Goal: Information Seeking & Learning: Learn about a topic

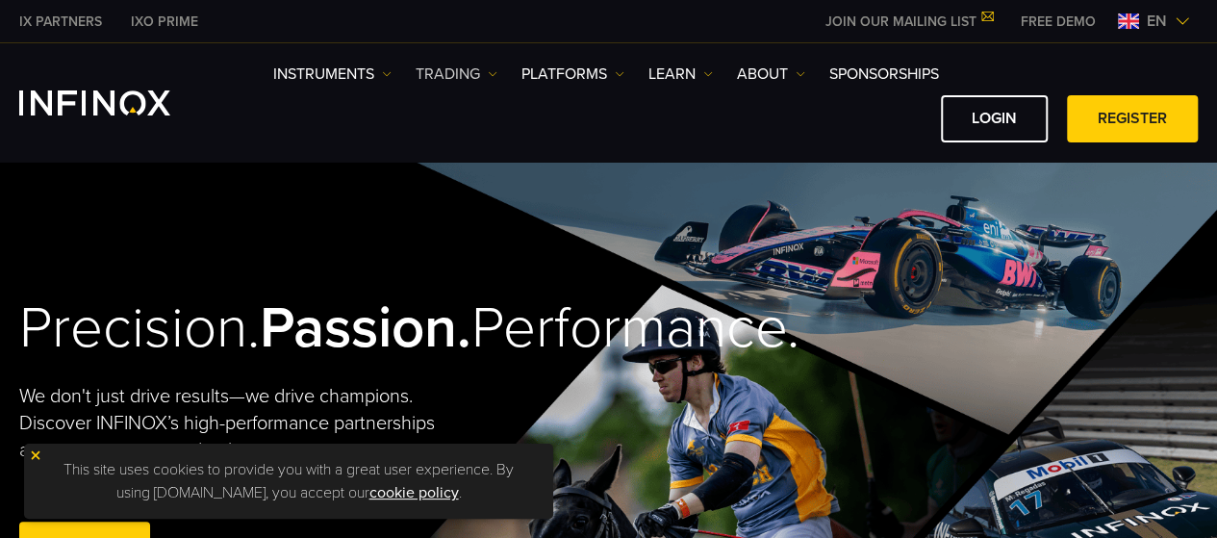
click at [483, 76] on link "TRADING" at bounding box center [457, 74] width 82 height 23
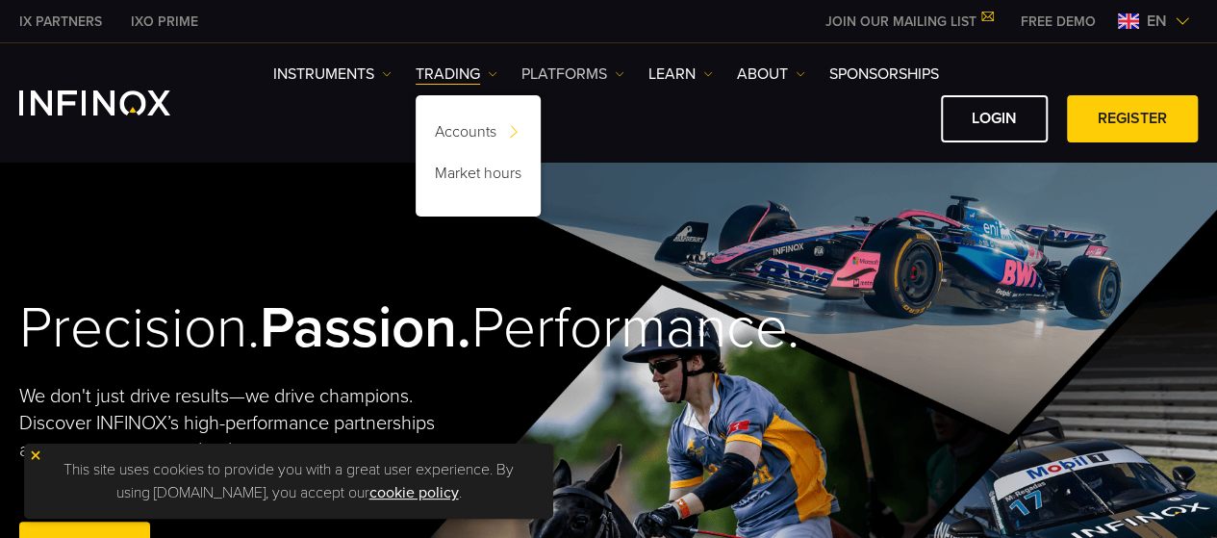
click at [618, 74] on img at bounding box center [620, 74] width 10 height 10
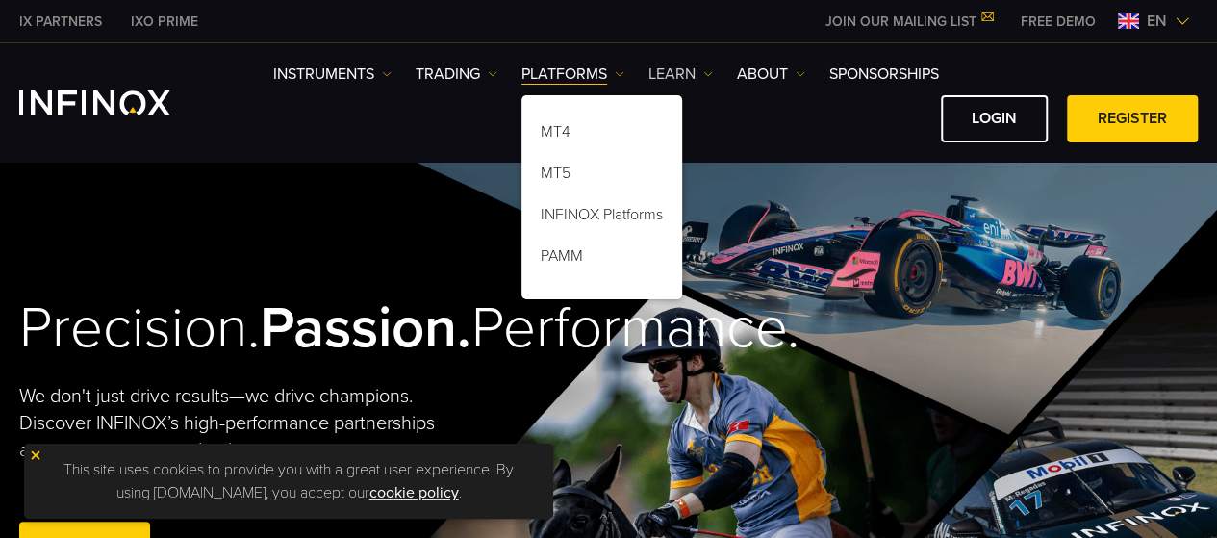
click at [698, 77] on link "Learn" at bounding box center [681, 74] width 64 height 23
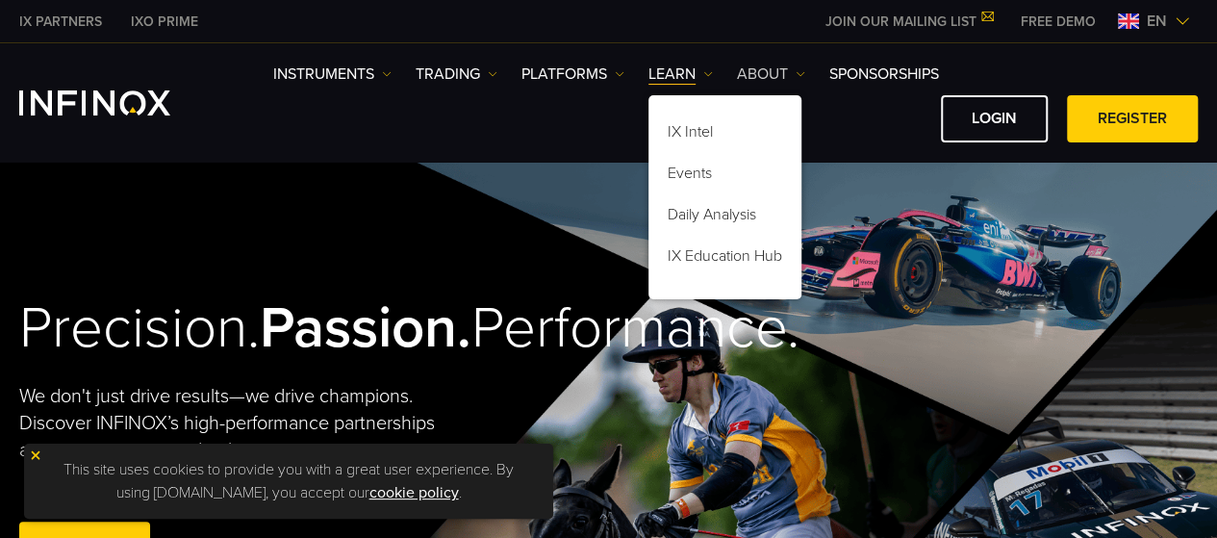
click at [787, 68] on link "ABOUT" at bounding box center [771, 74] width 68 height 23
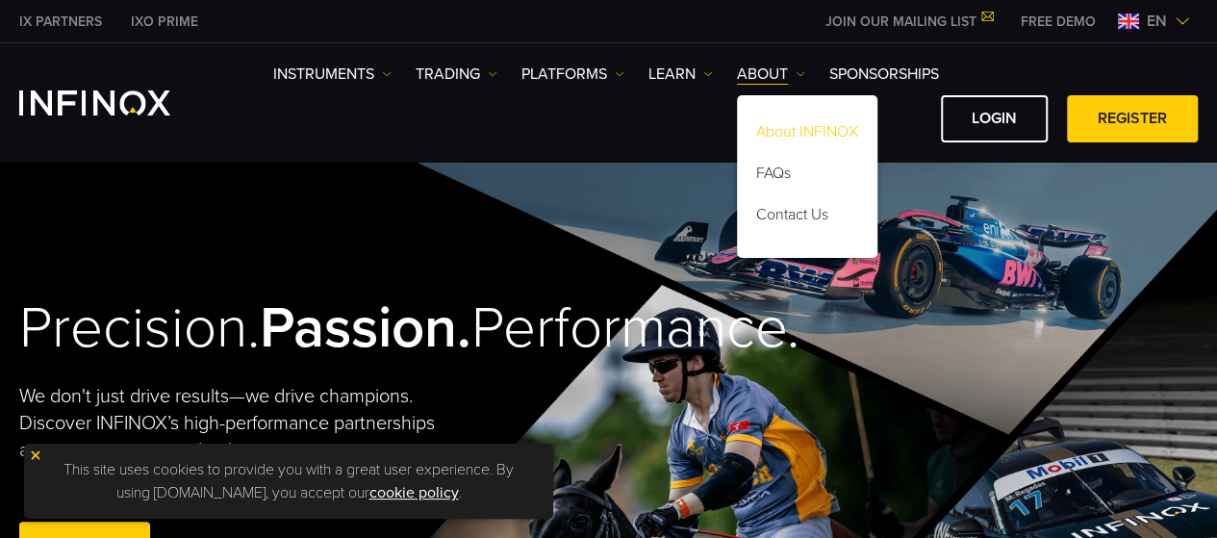
click at [827, 120] on link "About INFINOX" at bounding box center [807, 135] width 140 height 41
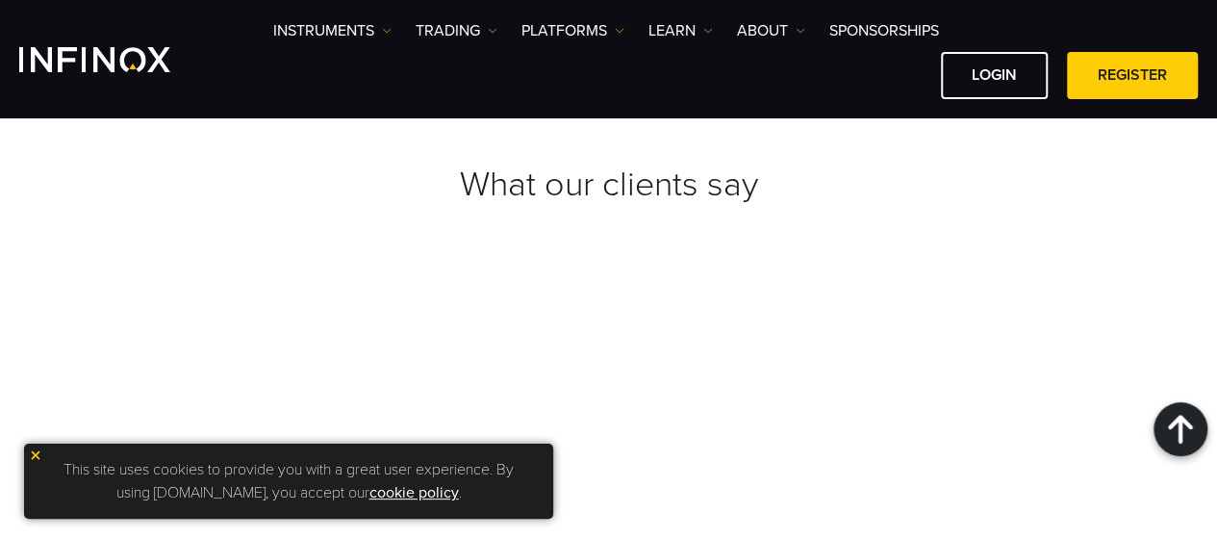
scroll to position [7935, 0]
